Goal: Task Accomplishment & Management: Use online tool/utility

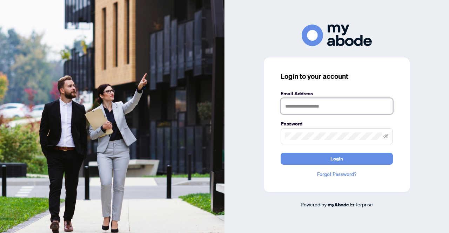
click at [317, 110] on input "text" at bounding box center [337, 106] width 112 height 16
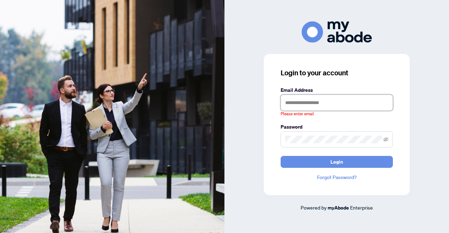
type input "**********"
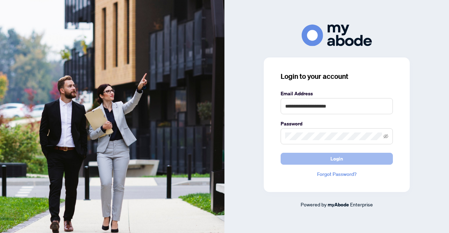
click at [293, 156] on button "Login" at bounding box center [337, 159] width 112 height 12
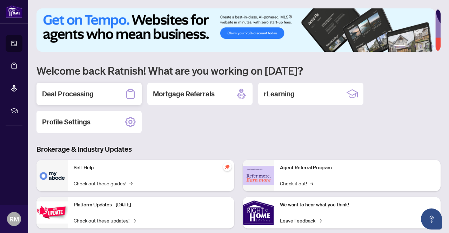
click at [100, 92] on div "Deal Processing" at bounding box center [89, 94] width 105 height 22
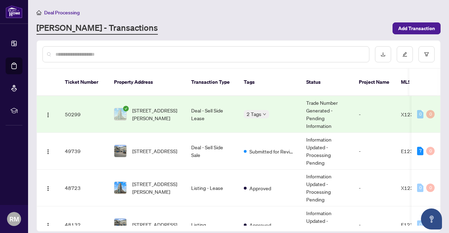
click at [232, 109] on td "Deal - Sell Side Lease" at bounding box center [212, 114] width 53 height 37
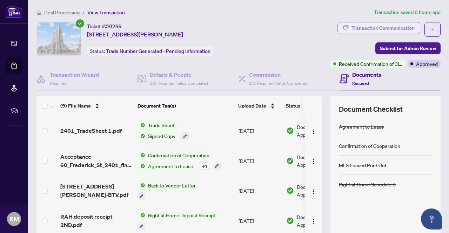
click at [388, 25] on div "Transaction Communication" at bounding box center [383, 27] width 63 height 11
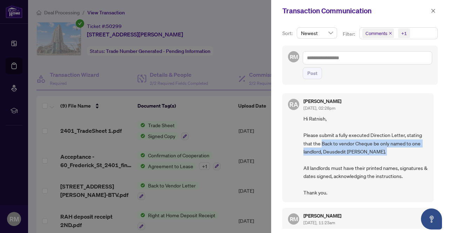
drag, startPoint x: 321, startPoint y: 142, endPoint x: 378, endPoint y: 153, distance: 58.3
click at [378, 153] on span "Hi Ratnish, Please submit a fully executed Direction Letter, stating that the B…" at bounding box center [366, 156] width 125 height 82
copy span "Back to vendor Cheque be only named to one landlord, Deusdedit [PERSON_NAME]"
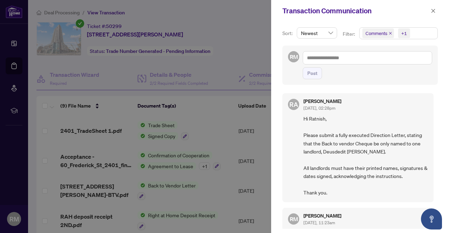
click at [357, 156] on span "Hi Ratnish, Please submit a fully executed Direction Letter, stating that the B…" at bounding box center [366, 156] width 125 height 82
drag, startPoint x: 324, startPoint y: 151, endPoint x: 378, endPoint y: 153, distance: 54.4
click at [378, 153] on span "Hi Ratnish, Please submit a fully executed Direction Letter, stating that the B…" at bounding box center [366, 156] width 125 height 82
copy span "Deusdedit [PERSON_NAME]"
click at [434, 14] on span "button" at bounding box center [433, 10] width 5 height 11
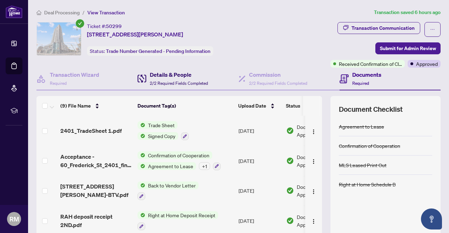
click at [170, 82] on span "2/2 Required Fields Completed" at bounding box center [179, 83] width 58 height 5
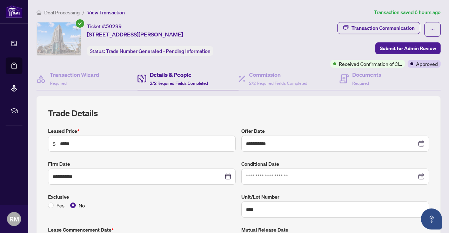
type input "**********"
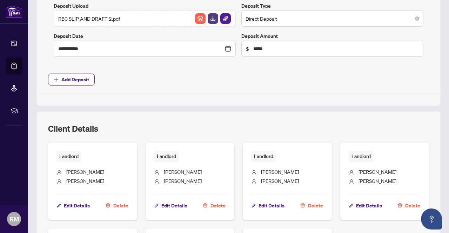
scroll to position [461, 0]
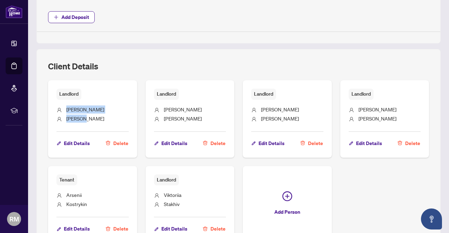
drag, startPoint x: 67, startPoint y: 110, endPoint x: 118, endPoint y: 120, distance: 51.6
click at [118, 120] on ul "[PERSON_NAME] [PERSON_NAME]" at bounding box center [93, 113] width 72 height 27
copy ul "[PERSON_NAME] [PERSON_NAME]"
drag, startPoint x: 67, startPoint y: 194, endPoint x: 111, endPoint y: 195, distance: 43.2
click at [349, 115] on li "[PERSON_NAME]" at bounding box center [385, 110] width 72 height 9
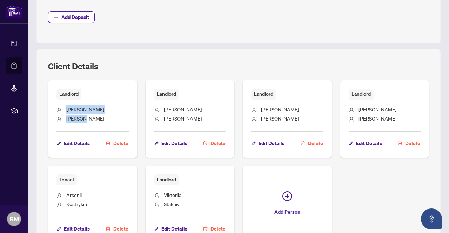
copy span "[PERSON_NAME]"
drag, startPoint x: 194, startPoint y: 108, endPoint x: 233, endPoint y: 110, distance: 38.7
click at [226, 110] on li "[PERSON_NAME]" at bounding box center [190, 110] width 72 height 9
copy span "[PERSON_NAME]"
drag, startPoint x: 323, startPoint y: 110, endPoint x: 358, endPoint y: 108, distance: 35.2
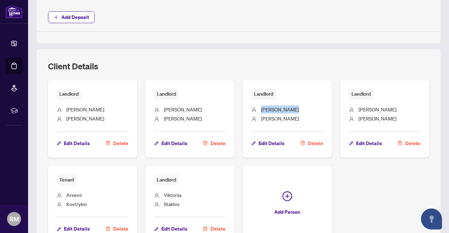
click at [324, 108] on li "[PERSON_NAME]" at bounding box center [287, 110] width 72 height 9
copy span "[PERSON_NAME]"
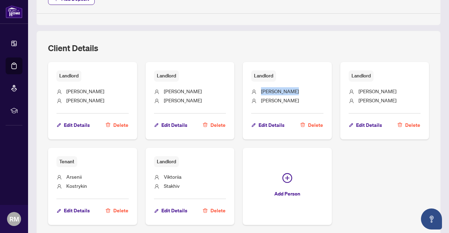
scroll to position [479, 0]
